Goal: Task Accomplishment & Management: Manage account settings

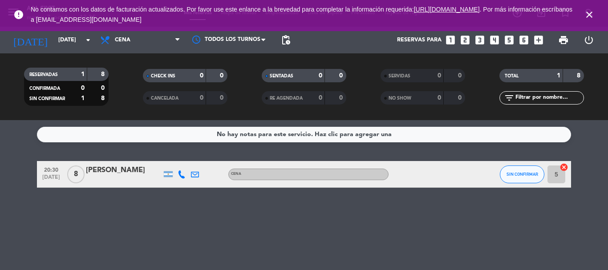
click at [594, 9] on icon "close" at bounding box center [589, 14] width 11 height 11
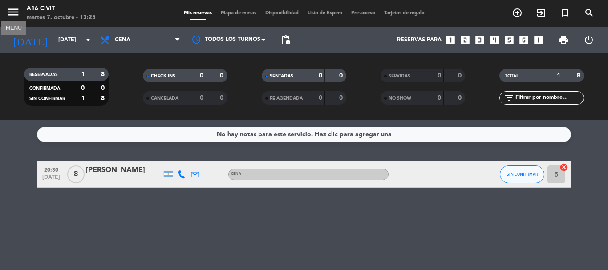
click at [16, 9] on icon "menu" at bounding box center [13, 11] width 13 height 13
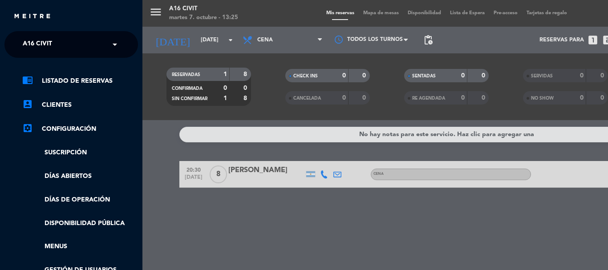
click at [34, 34] on ng-select "× A16 Civit ×" at bounding box center [71, 44] width 134 height 27
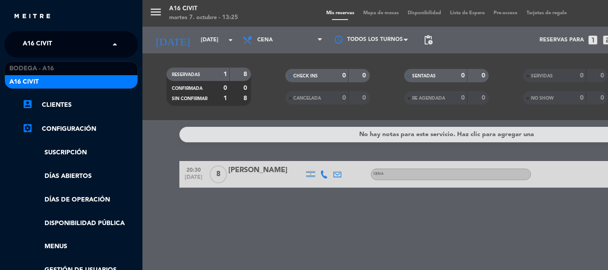
click at [41, 41] on span "A16 Civit" at bounding box center [37, 44] width 29 height 19
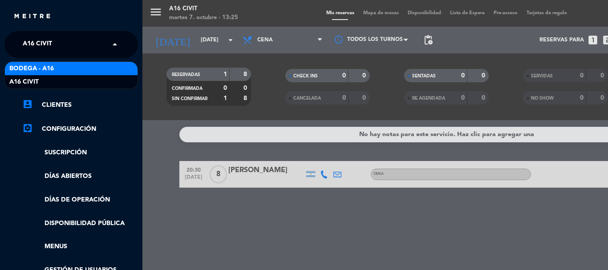
click at [56, 66] on div "Bodega - A16" at bounding box center [71, 68] width 133 height 13
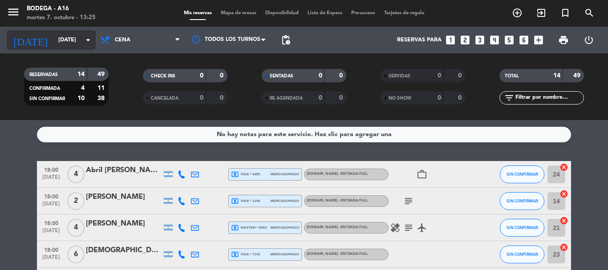
click at [86, 36] on icon "arrow_drop_down" at bounding box center [88, 40] width 11 height 11
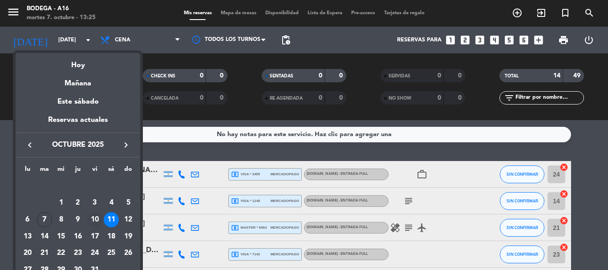
click at [96, 218] on div "10" at bounding box center [94, 219] width 15 height 15
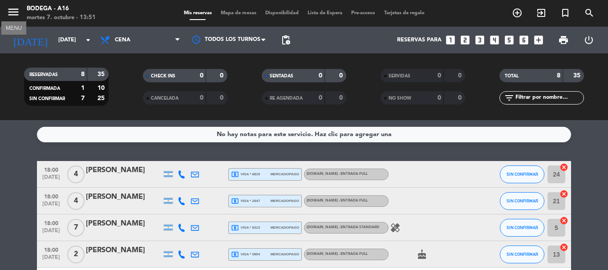
click at [18, 12] on icon "menu" at bounding box center [13, 11] width 13 height 13
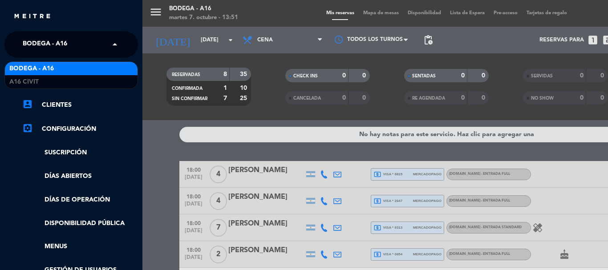
click at [32, 43] on span "Bodega - A16" at bounding box center [45, 44] width 45 height 19
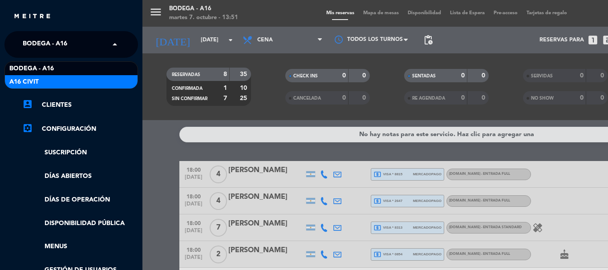
click at [47, 80] on div "A16 Civit" at bounding box center [71, 81] width 133 height 13
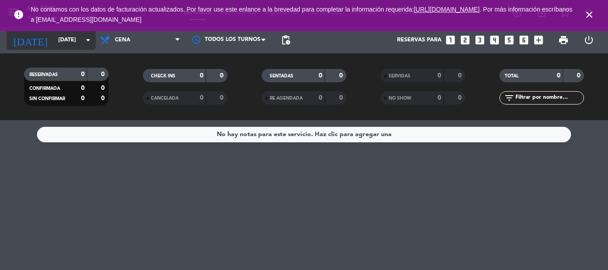
click at [84, 36] on icon "arrow_drop_down" at bounding box center [88, 40] width 11 height 11
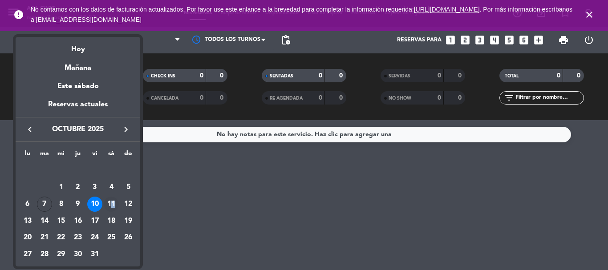
click at [114, 199] on div "11" at bounding box center [111, 204] width 15 height 15
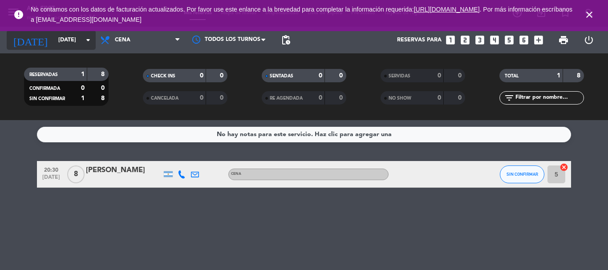
click at [84, 38] on icon "arrow_drop_down" at bounding box center [88, 40] width 11 height 11
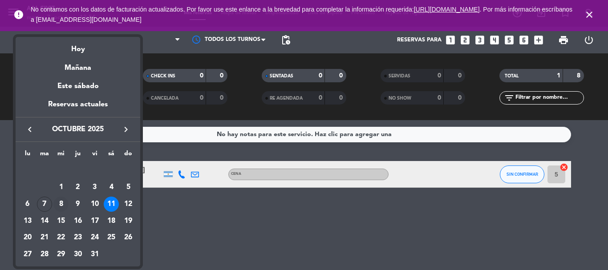
click at [62, 200] on div "8" at bounding box center [60, 204] width 15 height 15
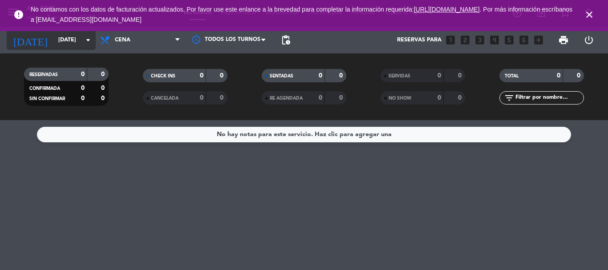
click at [85, 36] on icon "arrow_drop_down" at bounding box center [88, 40] width 11 height 11
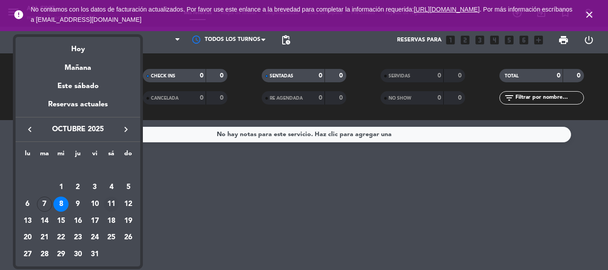
click at [110, 200] on div "11" at bounding box center [111, 204] width 15 height 15
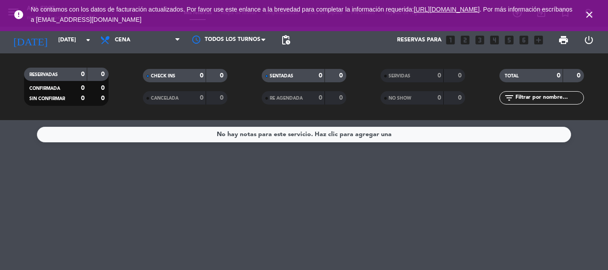
type input "[DATE]"
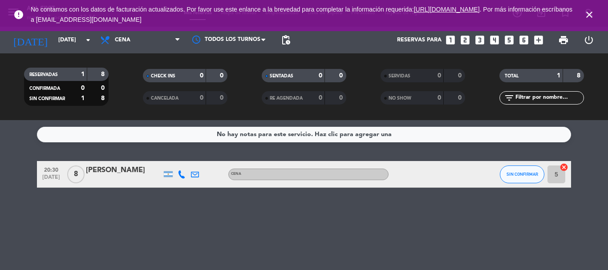
click at [589, 15] on icon "close" at bounding box center [589, 14] width 11 height 11
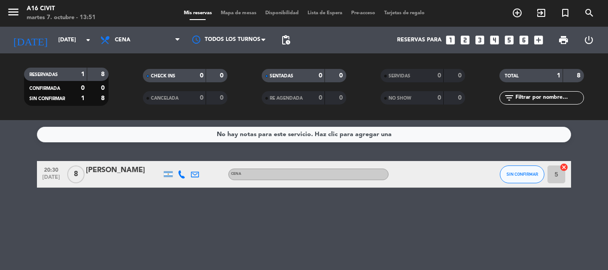
click at [22, 8] on span "menu" at bounding box center [17, 13] width 20 height 21
click at [16, 7] on icon "menu" at bounding box center [13, 11] width 13 height 13
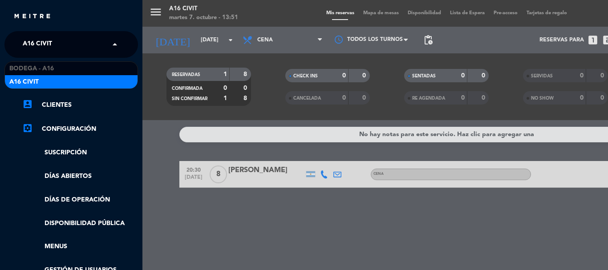
click at [74, 50] on input "text" at bounding box center [72, 45] width 109 height 20
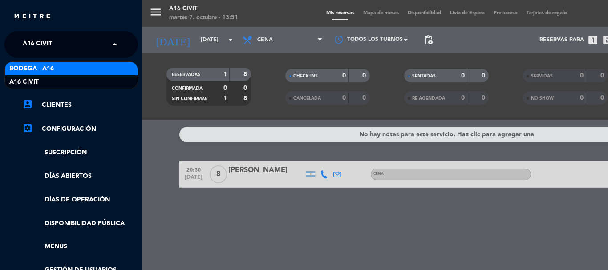
click at [69, 69] on div "Bodega - A16" at bounding box center [71, 68] width 133 height 13
